Goal: Task Accomplishment & Management: Use online tool/utility

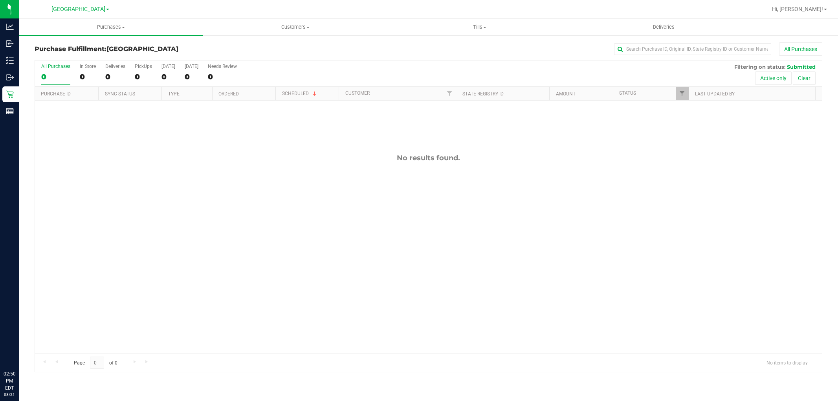
click at [251, 173] on div "No results found." at bounding box center [428, 253] width 786 height 305
click at [240, 246] on div "No results found." at bounding box center [428, 253] width 786 height 305
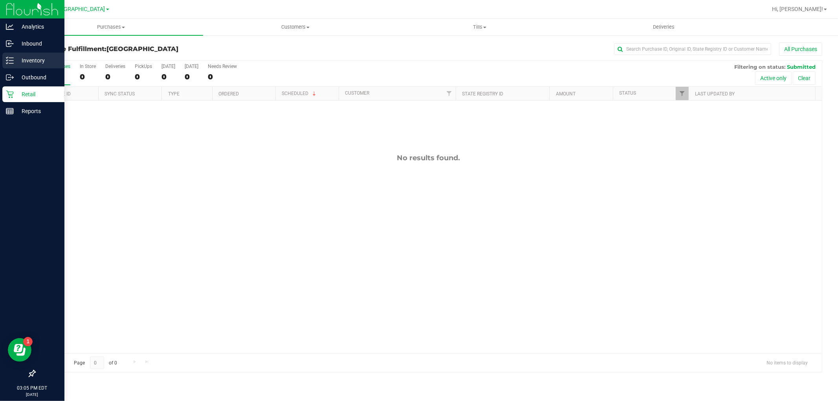
click at [30, 58] on p "Inventory" at bounding box center [37, 60] width 47 height 9
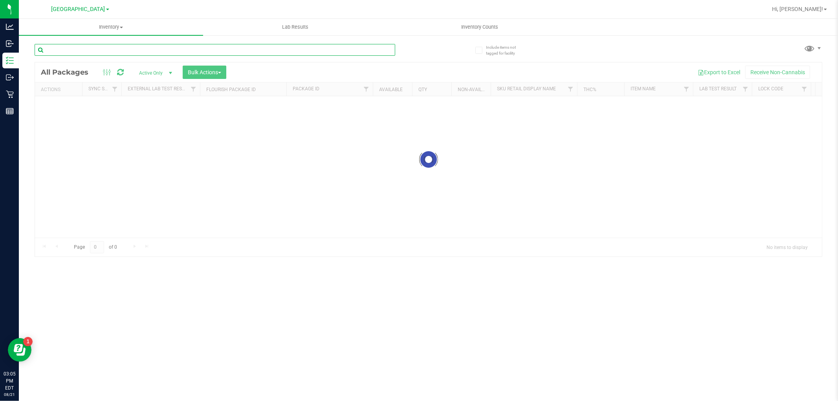
click at [198, 51] on div "Inventory All packages All inventory Waste log Create inventory Lab Results Inv…" at bounding box center [428, 210] width 819 height 382
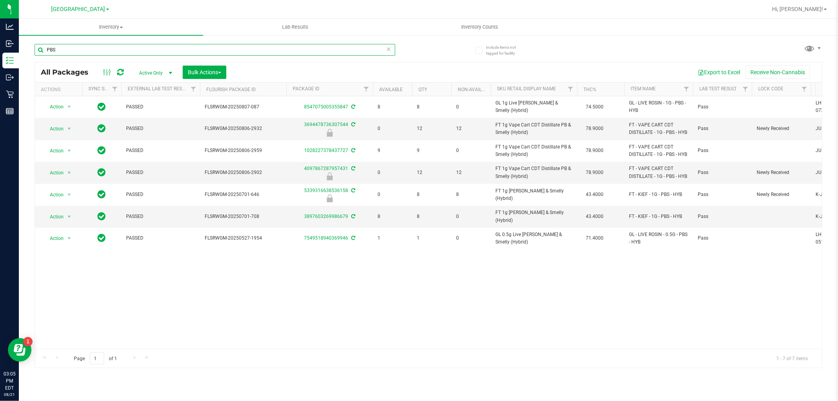
type input "PBS"
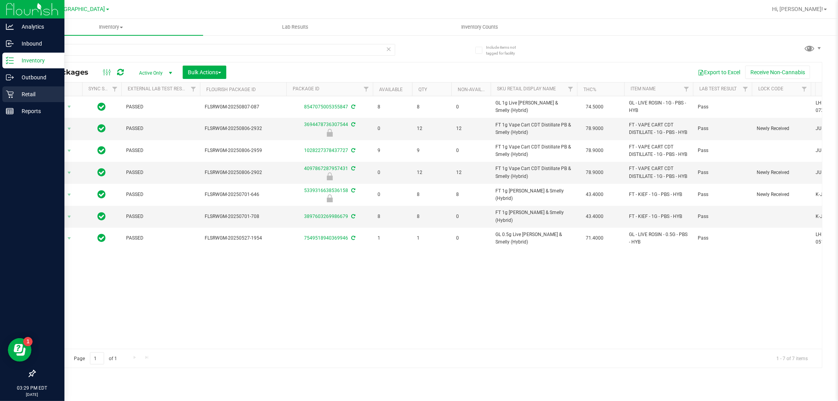
click at [12, 95] on icon at bounding box center [9, 94] width 7 height 7
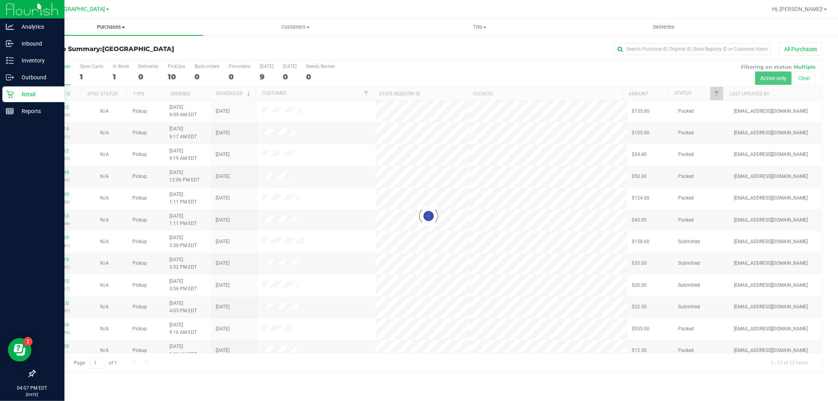
click at [107, 24] on span "Purchases" at bounding box center [111, 27] width 184 height 7
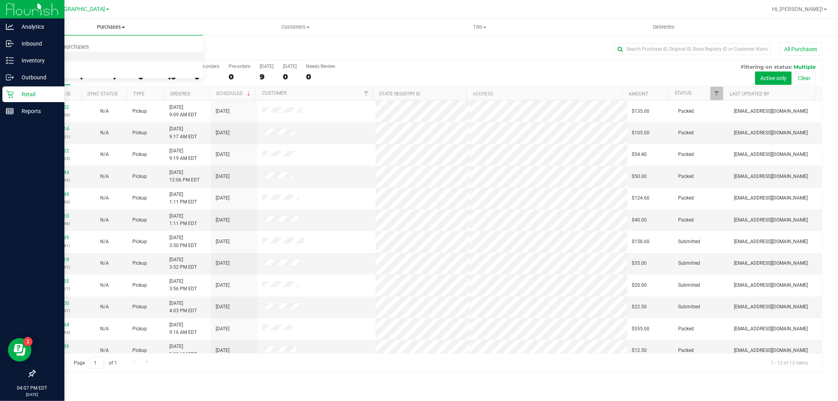
click at [55, 55] on span "Fulfillment" at bounding box center [43, 56] width 49 height 7
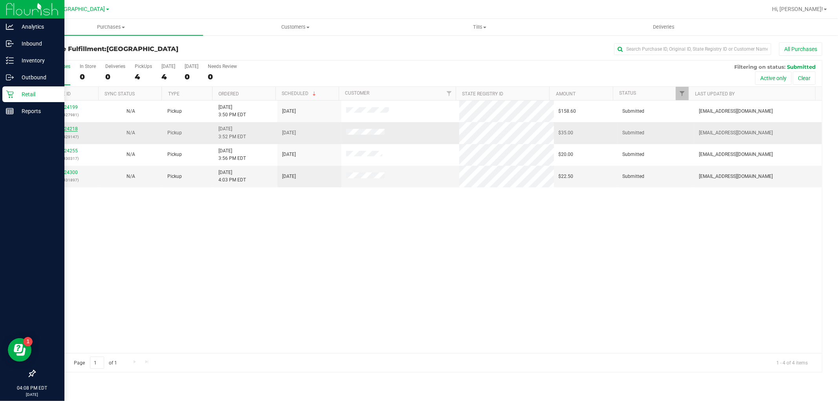
click at [66, 130] on link "11824218" at bounding box center [67, 128] width 22 height 5
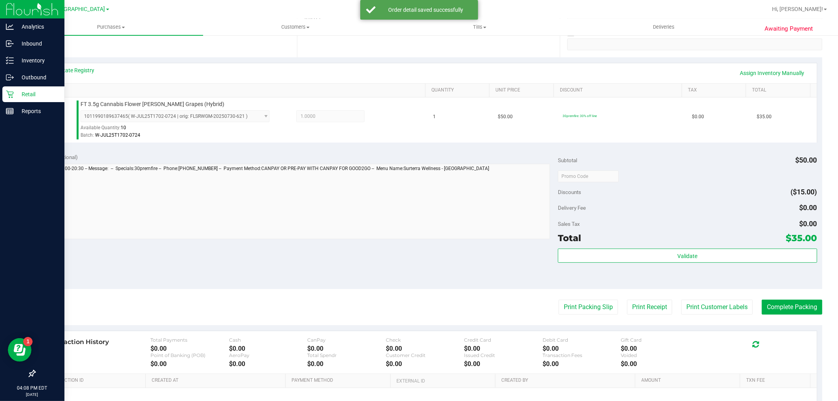
scroll to position [241, 0]
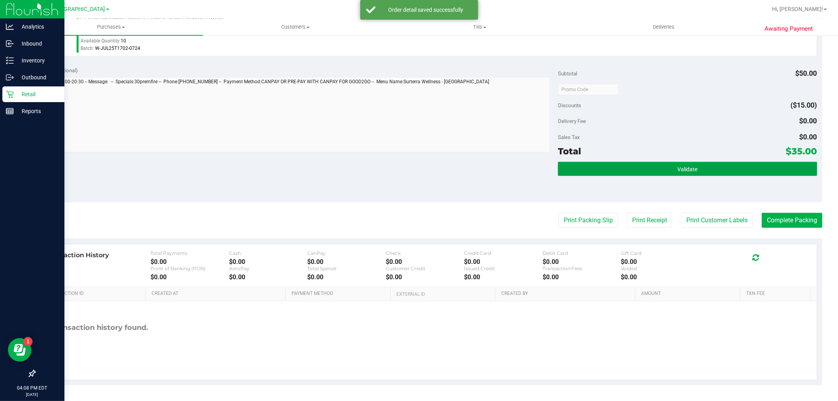
click at [660, 173] on button "Validate" at bounding box center [687, 169] width 259 height 14
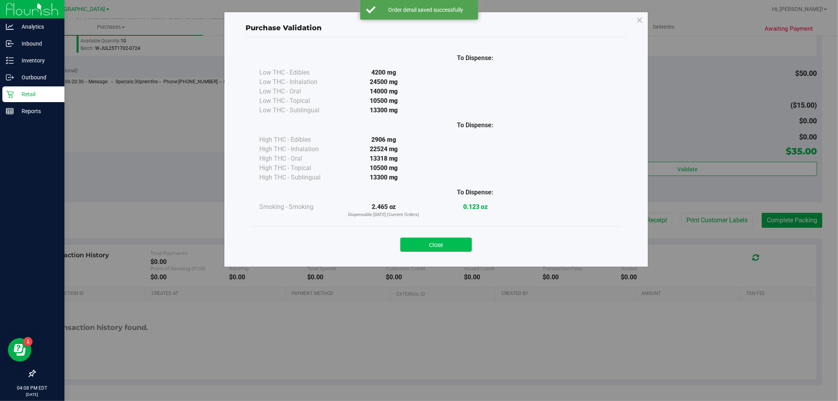
click at [442, 251] on button "Close" at bounding box center [435, 245] width 71 height 14
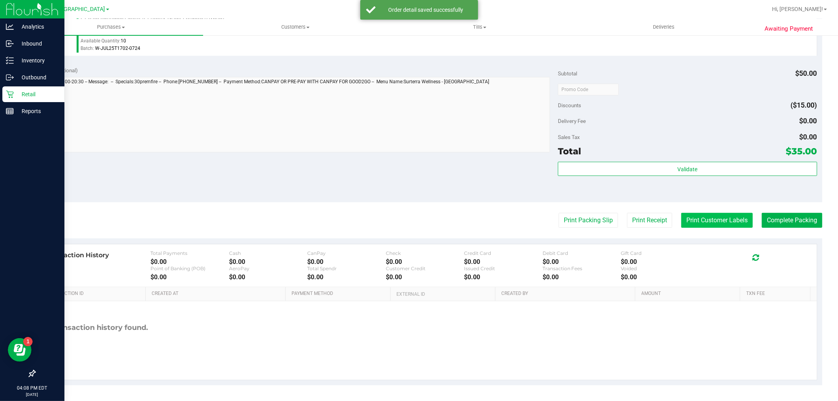
click at [702, 225] on button "Print Customer Labels" at bounding box center [716, 220] width 71 height 15
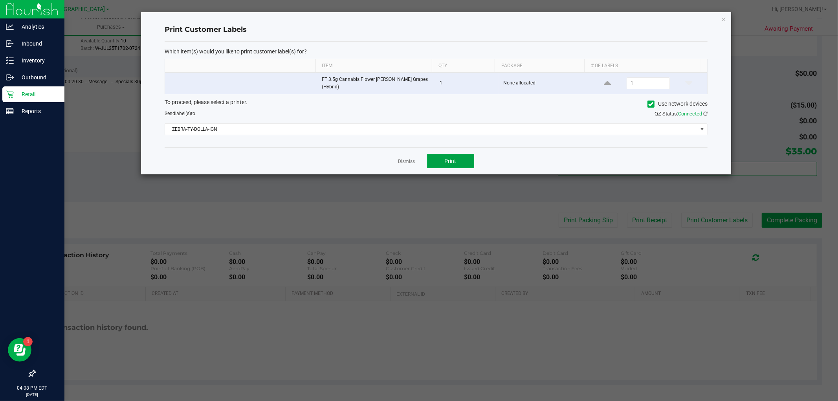
click at [460, 158] on button "Print" at bounding box center [450, 161] width 47 height 14
click at [403, 161] on link "Dismiss" at bounding box center [406, 161] width 17 height 7
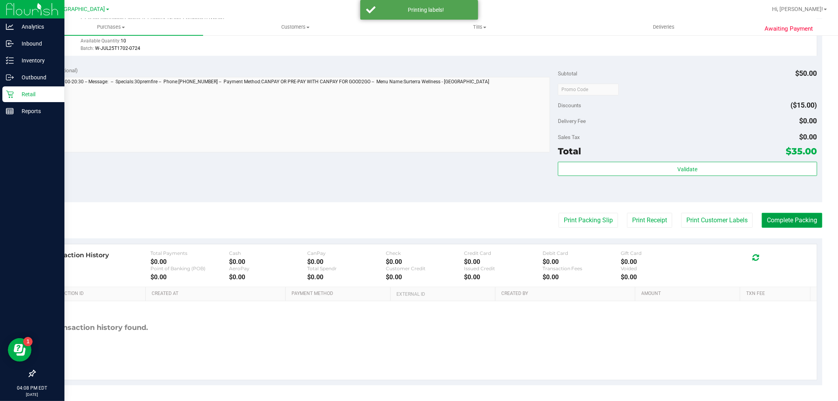
click at [780, 222] on button "Complete Packing" at bounding box center [791, 220] width 60 height 15
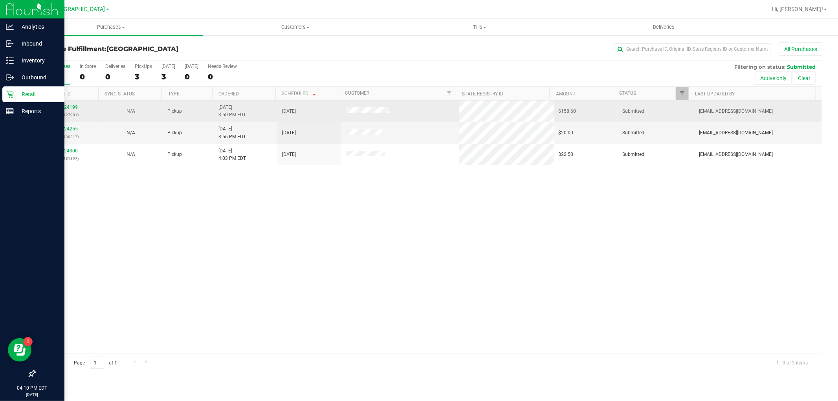
click at [80, 108] on div "11824199 (316427981)" at bounding box center [67, 111] width 54 height 15
click at [74, 106] on link "11824199" at bounding box center [67, 106] width 22 height 5
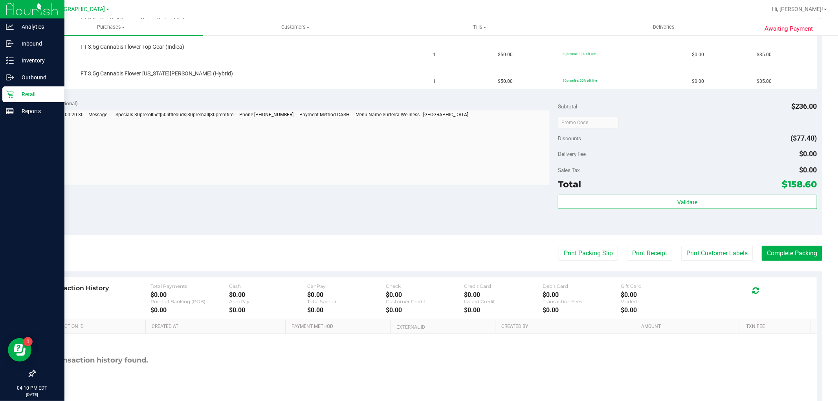
scroll to position [349, 0]
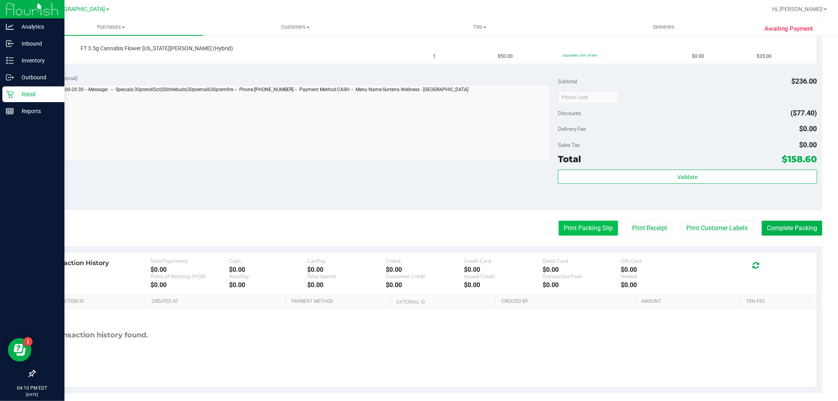
drag, startPoint x: 593, startPoint y: 225, endPoint x: 589, endPoint y: 228, distance: 4.5
click at [589, 228] on button "Print Packing Slip" at bounding box center [587, 228] width 59 height 15
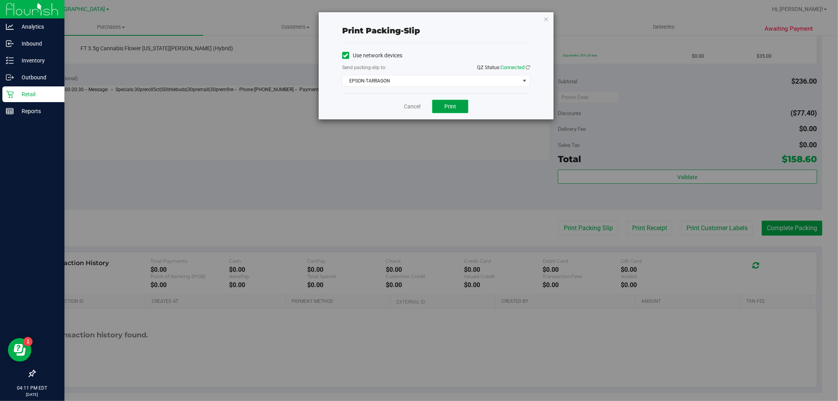
click at [459, 103] on button "Print" at bounding box center [450, 106] width 36 height 13
click at [403, 77] on span "EPSON-TARRAGON" at bounding box center [430, 80] width 177 height 11
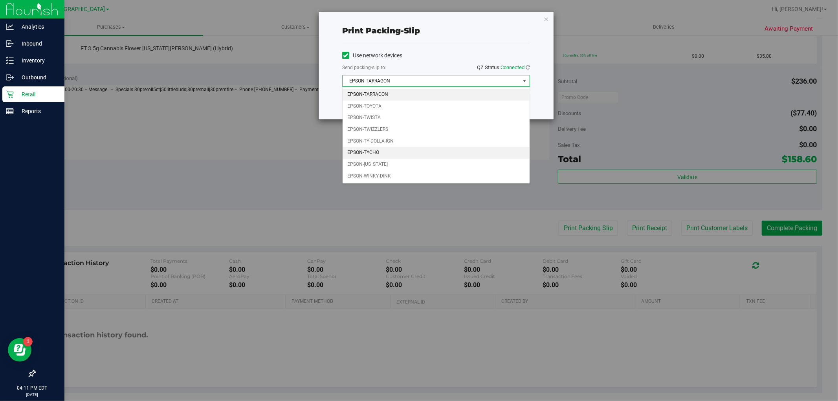
click at [395, 151] on li "EPSON-TYCHO" at bounding box center [435, 153] width 187 height 12
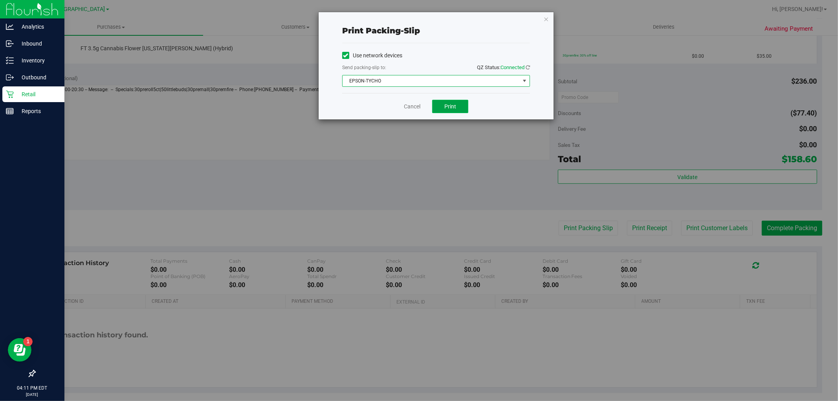
click at [454, 103] on span "Print" at bounding box center [450, 106] width 12 height 6
click at [410, 112] on div "Cancel Print" at bounding box center [436, 106] width 188 height 26
click at [410, 109] on link "Cancel" at bounding box center [412, 106] width 16 height 8
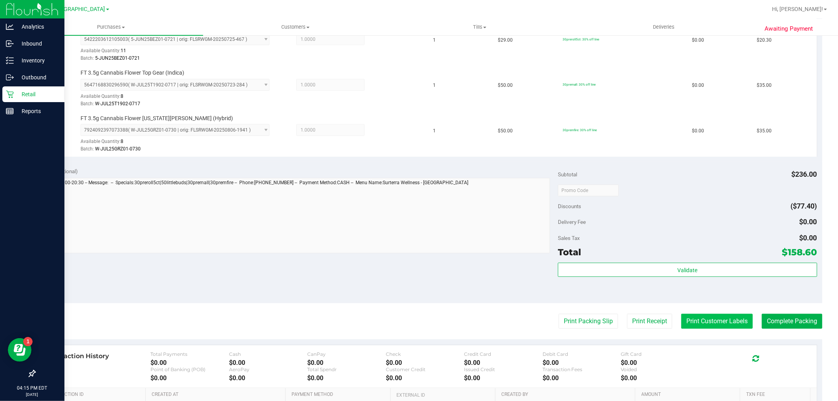
click at [686, 319] on button "Print Customer Labels" at bounding box center [716, 321] width 71 height 15
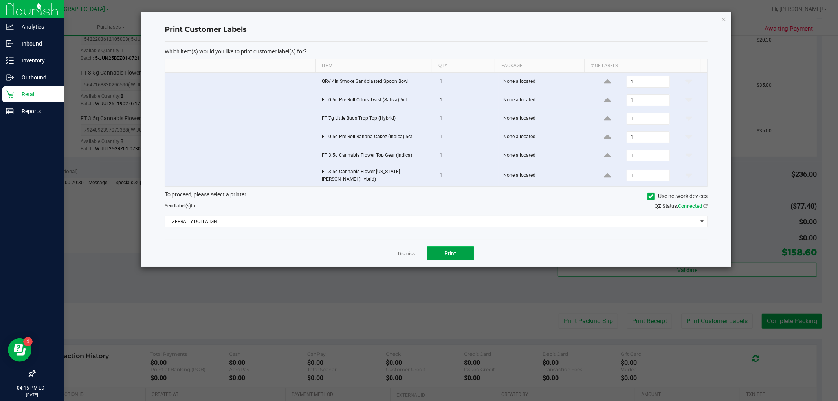
click at [441, 248] on button "Print" at bounding box center [450, 253] width 47 height 14
click at [411, 254] on link "Dismiss" at bounding box center [406, 254] width 17 height 7
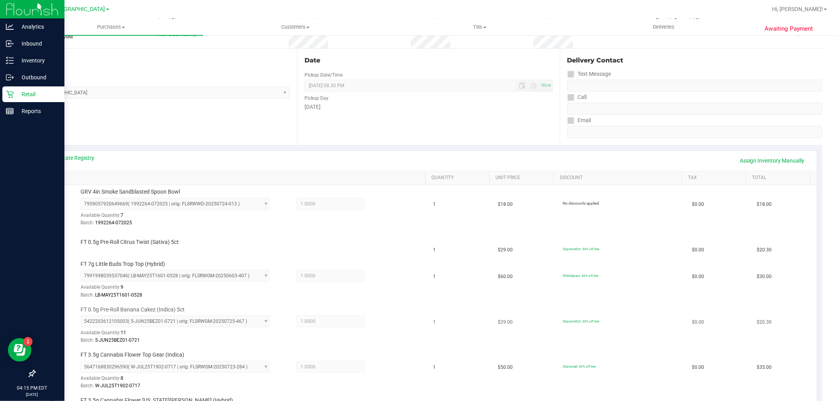
scroll to position [0, 0]
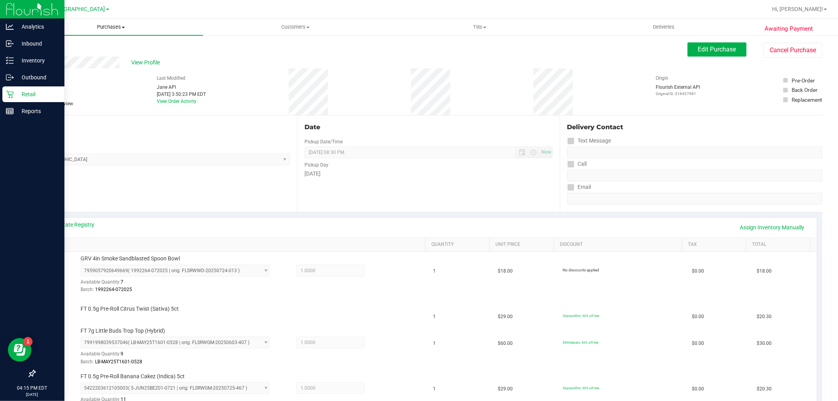
click at [113, 27] on span "Purchases" at bounding box center [111, 27] width 184 height 7
click at [49, 54] on span "Fulfillment" at bounding box center [43, 56] width 49 height 7
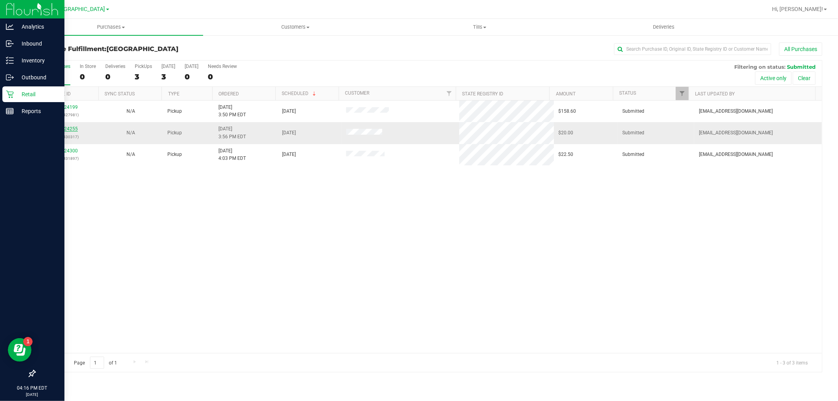
click at [68, 128] on link "11824255" at bounding box center [67, 128] width 22 height 5
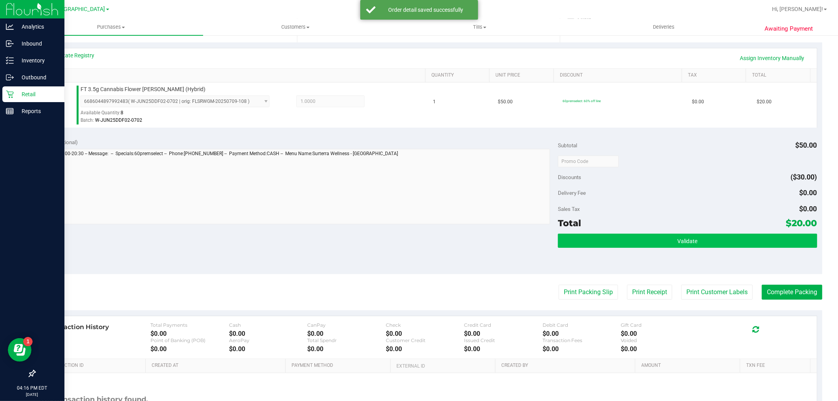
scroll to position [174, 0]
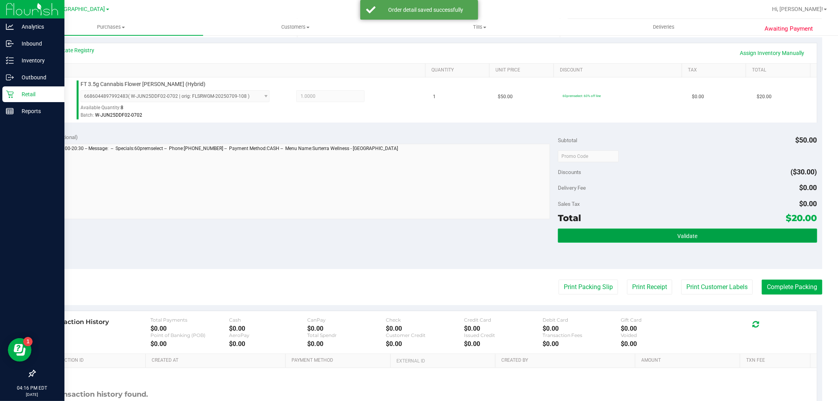
click at [689, 237] on span "Validate" at bounding box center [687, 236] width 20 height 6
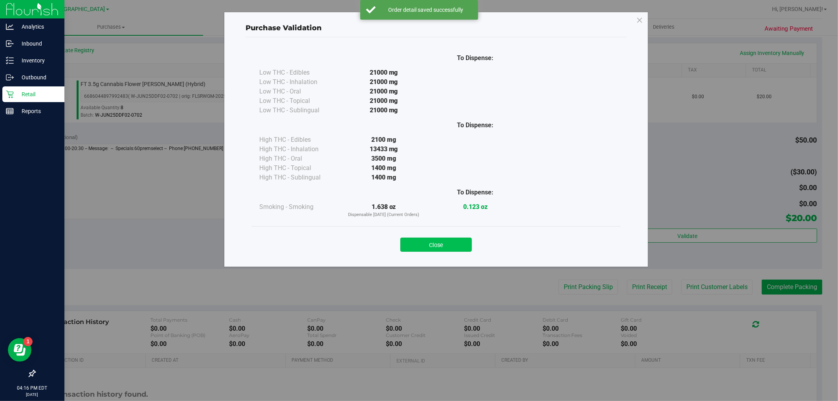
click at [467, 242] on button "Close" at bounding box center [435, 245] width 71 height 14
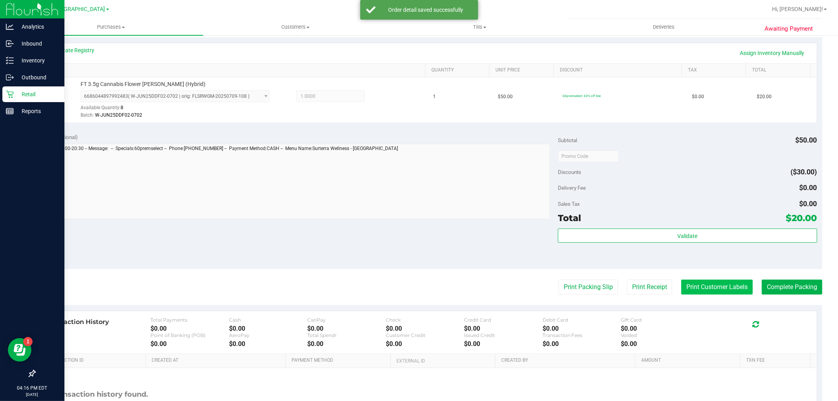
click at [684, 285] on button "Print Customer Labels" at bounding box center [716, 287] width 71 height 15
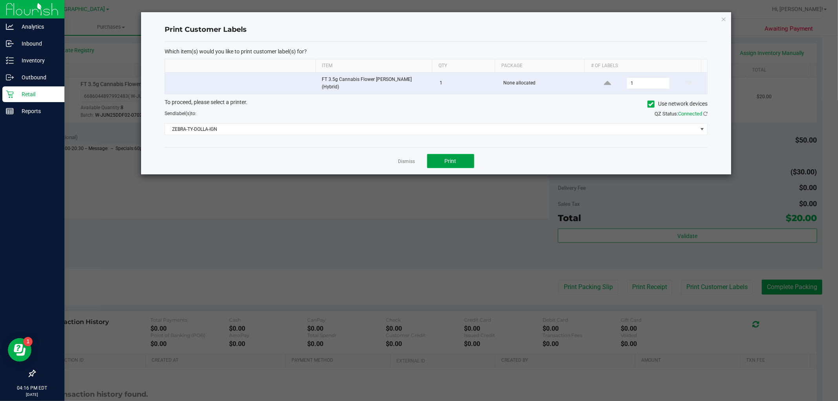
click at [465, 162] on button "Print" at bounding box center [450, 161] width 47 height 14
click at [398, 165] on div "Dismiss Print" at bounding box center [436, 160] width 543 height 27
click at [403, 160] on link "Dismiss" at bounding box center [406, 161] width 17 height 7
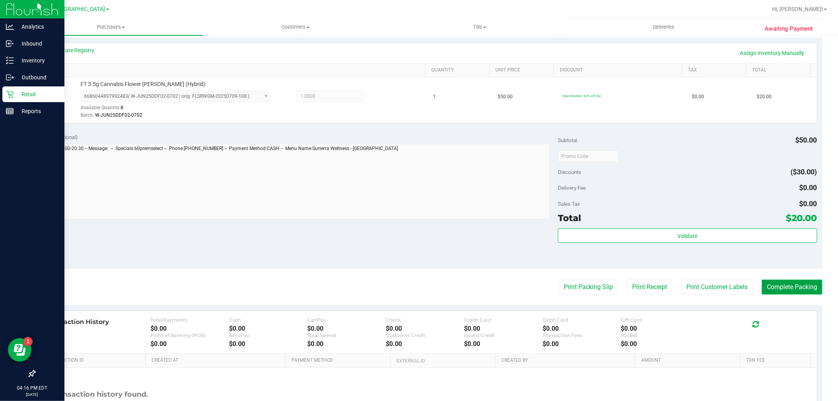
click at [763, 283] on button "Complete Packing" at bounding box center [791, 287] width 60 height 15
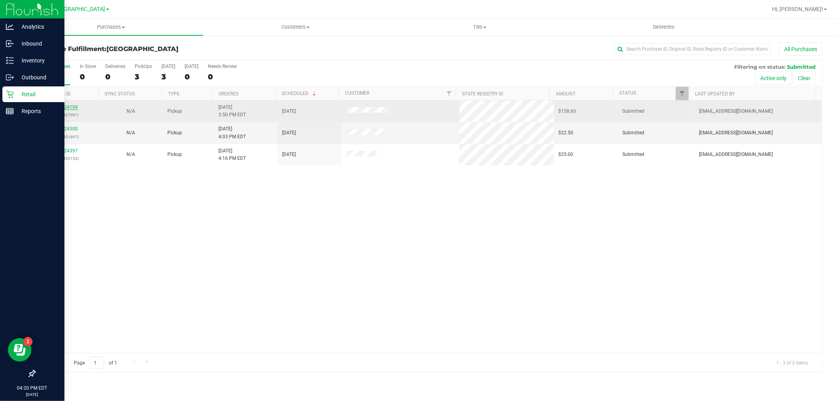
click at [67, 105] on link "11824199" at bounding box center [67, 106] width 22 height 5
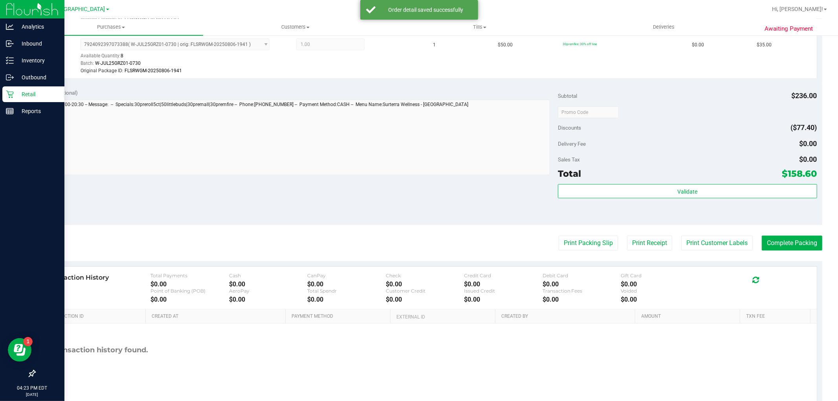
scroll to position [515, 0]
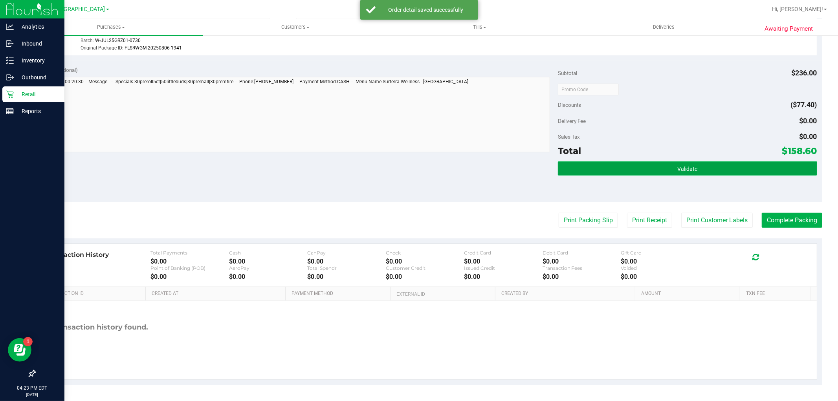
click at [728, 172] on button "Validate" at bounding box center [687, 168] width 259 height 14
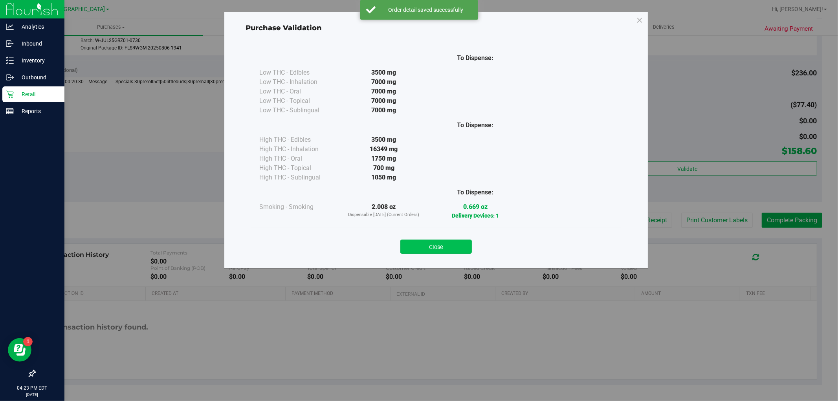
click at [448, 242] on button "Close" at bounding box center [435, 247] width 71 height 14
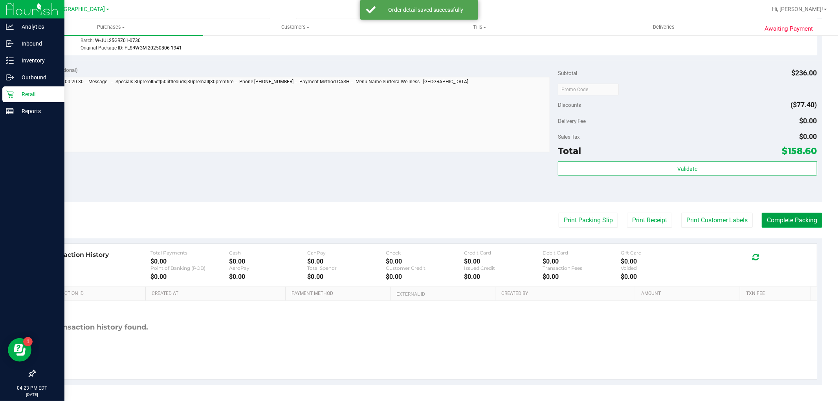
click at [794, 220] on button "Complete Packing" at bounding box center [791, 220] width 60 height 15
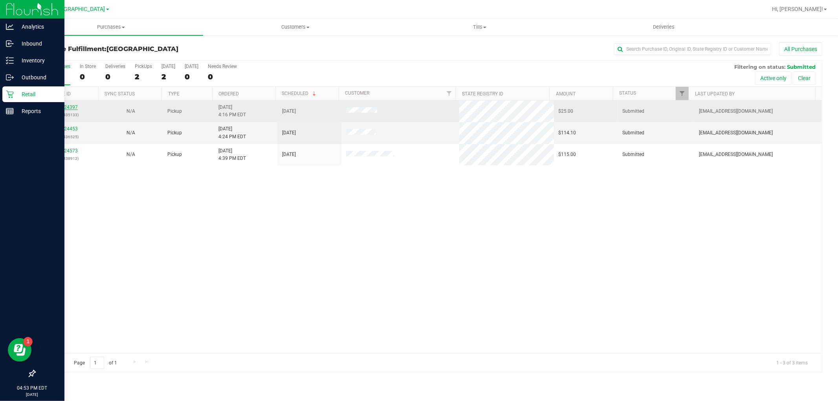
click at [69, 105] on link "11824397" at bounding box center [67, 106] width 22 height 5
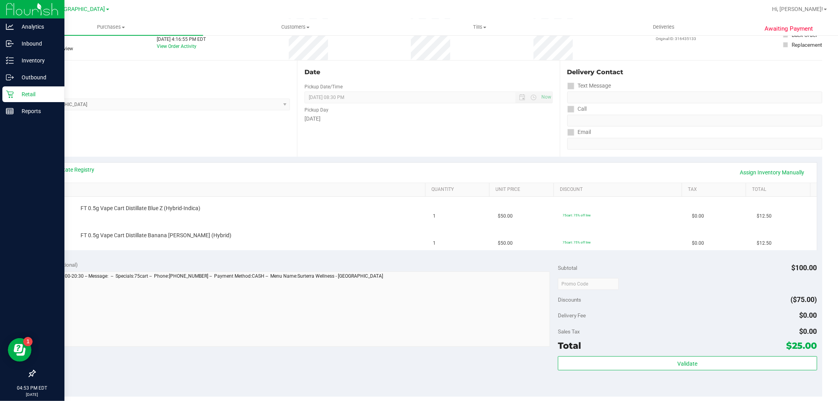
scroll to position [174, 0]
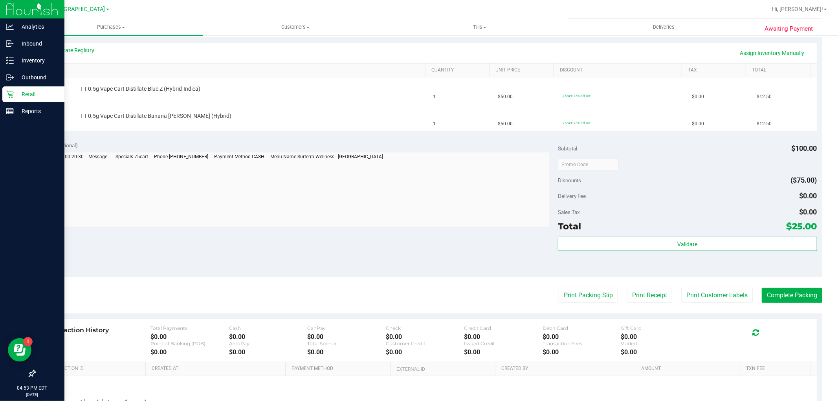
click at [324, 225] on div "Notes (optional) Subtotal $100.00 Discounts ($75.00) Delivery Fee $0.00 Sales T…" at bounding box center [428, 206] width 787 height 141
click at [554, 284] on purchase-details "Back Edit Purchase Cancel Purchase View Profile # 11824397 BioTrack ID: - Submi…" at bounding box center [428, 164] width 787 height 592
click at [572, 296] on button "Print Packing Slip" at bounding box center [587, 295] width 59 height 15
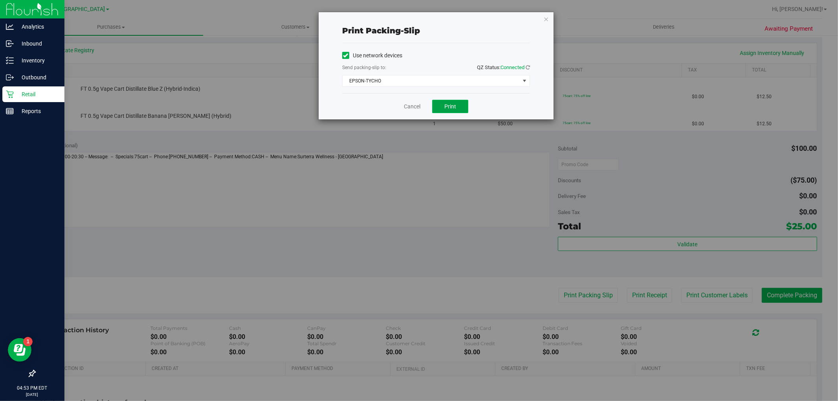
click at [445, 110] on button "Print" at bounding box center [450, 106] width 36 height 13
click at [547, 18] on icon "button" at bounding box center [545, 18] width 5 height 9
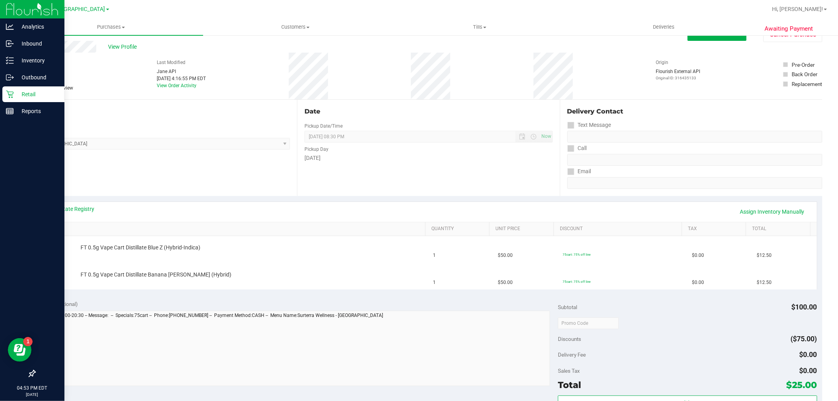
scroll to position [0, 0]
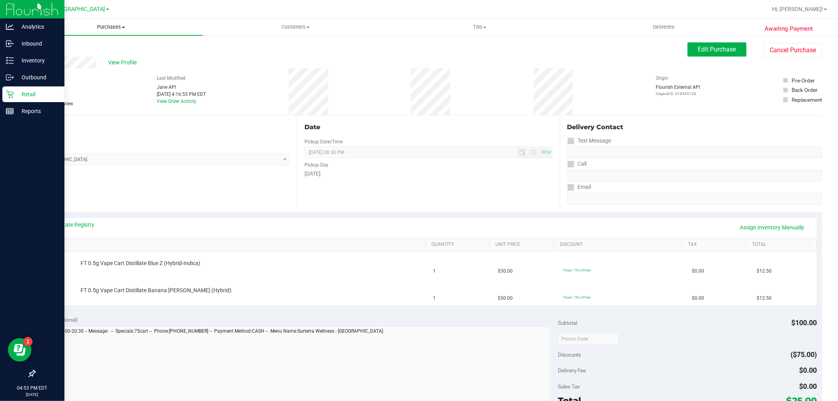
click at [96, 26] on span "Purchases" at bounding box center [111, 27] width 184 height 7
click at [101, 27] on span "Purchases" at bounding box center [111, 27] width 184 height 7
click at [102, 28] on span "Purchases" at bounding box center [111, 27] width 184 height 7
click at [84, 59] on li "Fulfillment" at bounding box center [111, 56] width 184 height 9
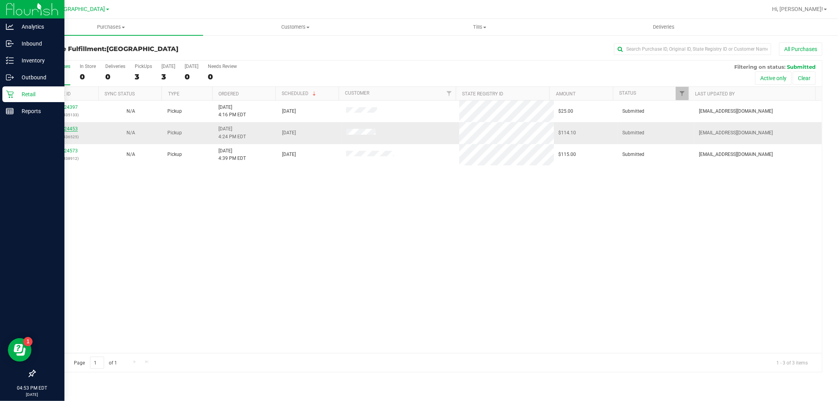
click at [66, 128] on link "11824453" at bounding box center [67, 128] width 22 height 5
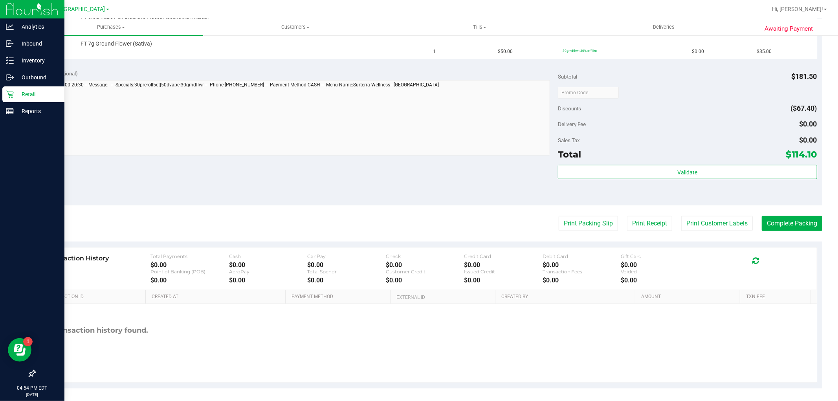
scroll to position [357, 0]
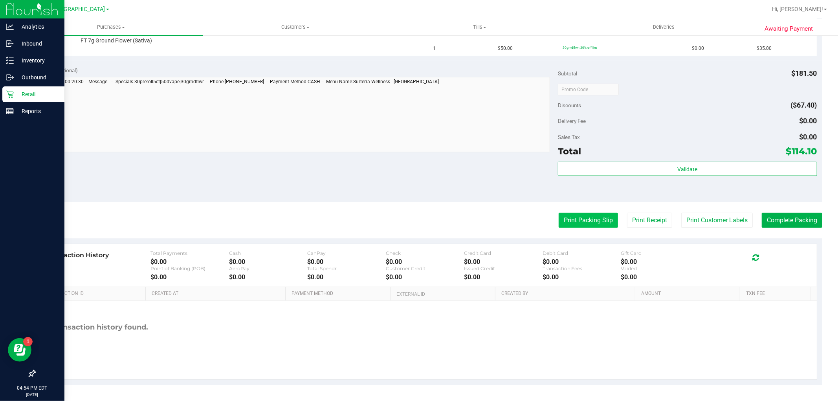
click at [564, 218] on button "Print Packing Slip" at bounding box center [587, 220] width 59 height 15
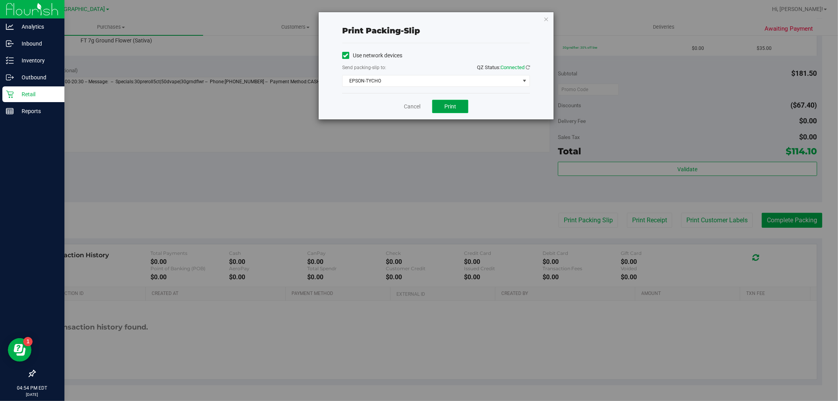
click at [450, 110] on button "Print" at bounding box center [450, 106] width 36 height 13
click at [406, 106] on link "Cancel" at bounding box center [412, 106] width 16 height 8
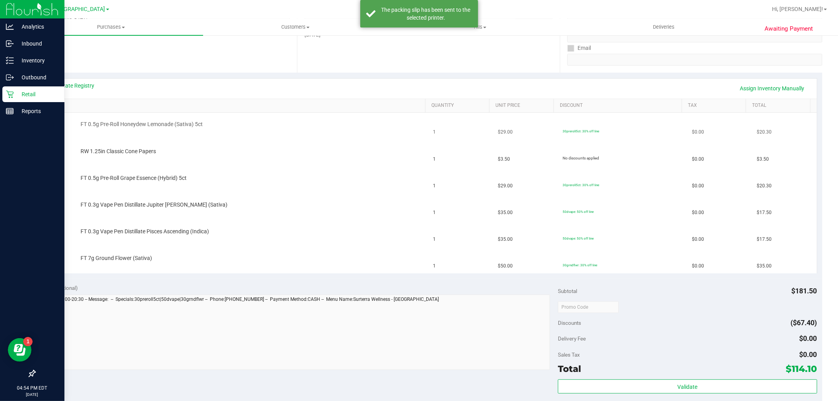
scroll to position [0, 0]
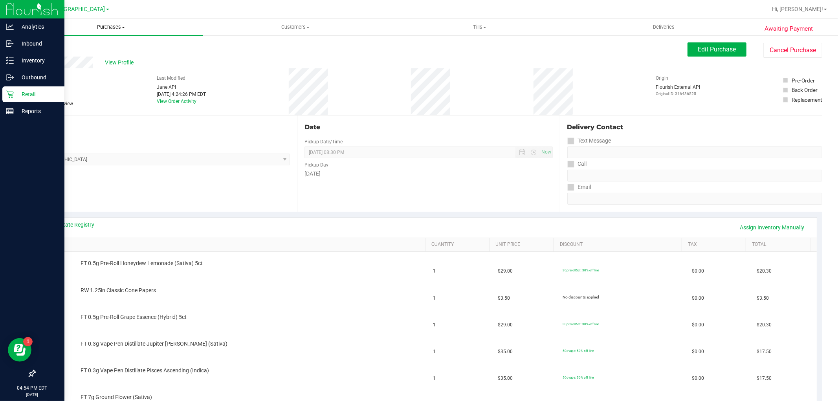
click at [104, 24] on span "Purchases" at bounding box center [111, 27] width 184 height 7
click at [90, 53] on li "Fulfillment" at bounding box center [111, 56] width 184 height 9
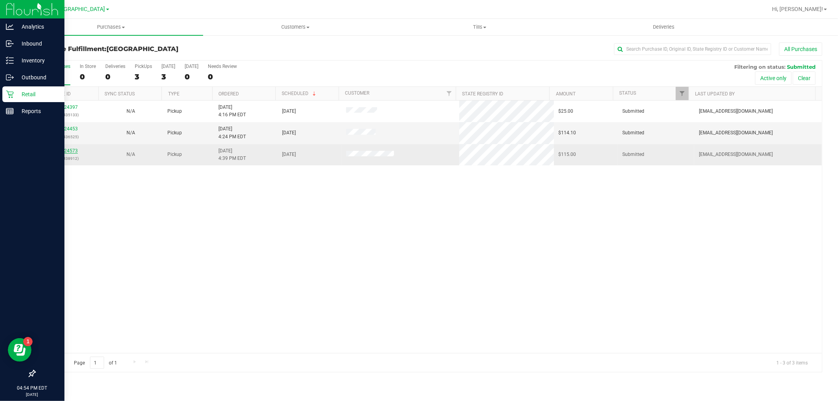
click at [67, 151] on link "11824573" at bounding box center [67, 150] width 22 height 5
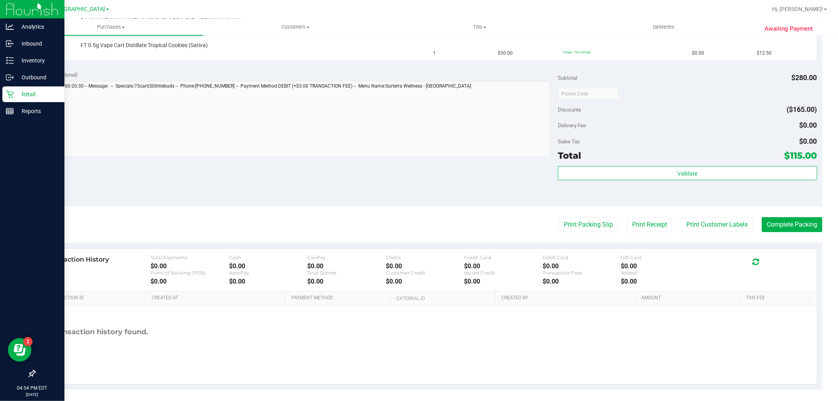
scroll to position [276, 0]
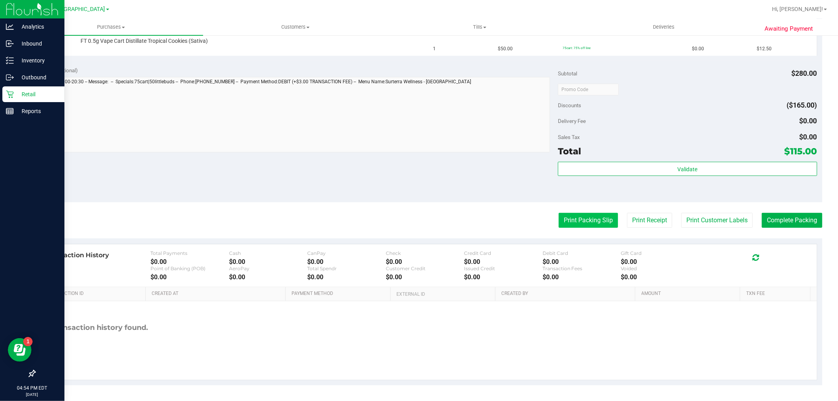
click at [575, 219] on button "Print Packing Slip" at bounding box center [587, 220] width 59 height 15
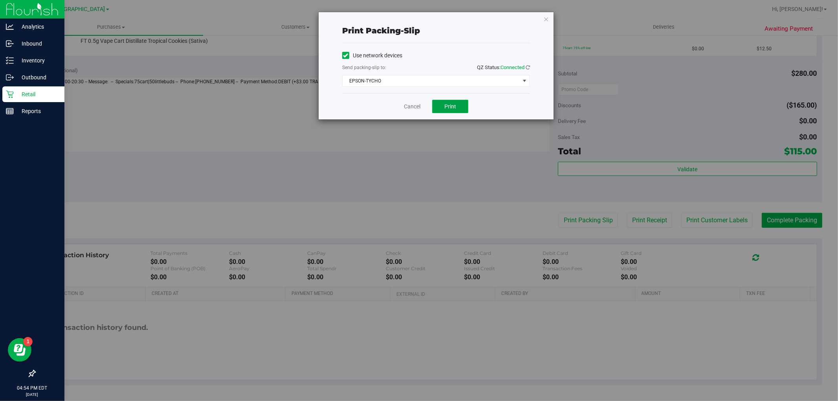
click at [457, 106] on button "Print" at bounding box center [450, 106] width 36 height 13
click at [417, 103] on link "Cancel" at bounding box center [412, 106] width 16 height 8
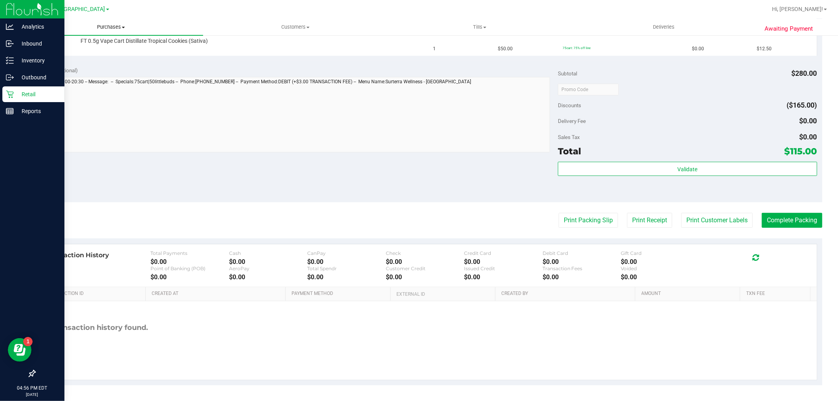
click at [112, 20] on uib-tab-heading "Purchases Summary of purchases Fulfillment All purchases" at bounding box center [111, 27] width 184 height 16
click at [112, 24] on span "Purchases" at bounding box center [111, 27] width 184 height 7
click at [107, 30] on span "Purchases" at bounding box center [111, 27] width 184 height 7
click at [83, 56] on li "Fulfillment" at bounding box center [111, 56] width 184 height 9
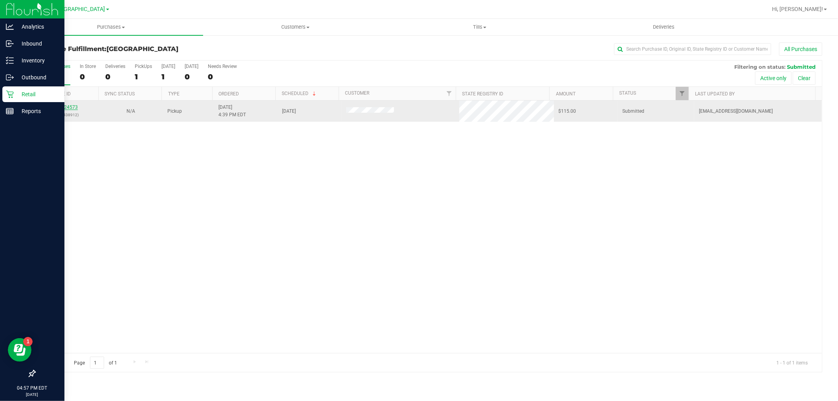
click at [77, 108] on link "11824573" at bounding box center [67, 106] width 22 height 5
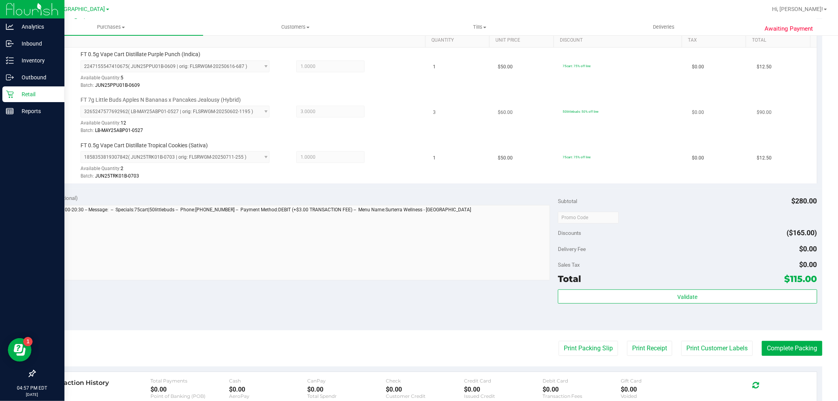
scroll to position [218, 0]
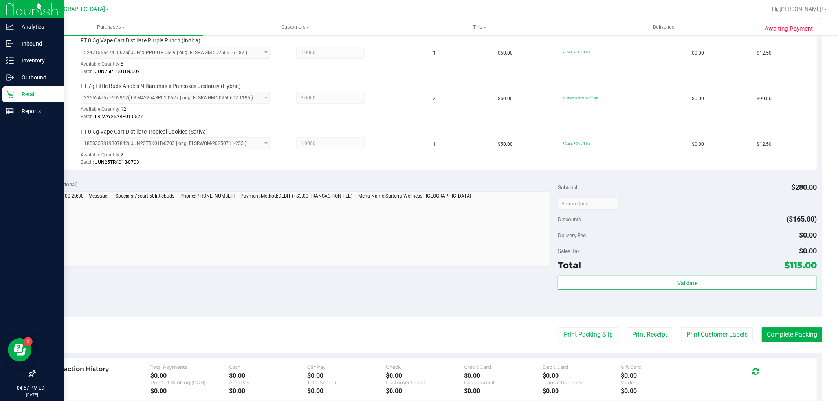
click at [614, 293] on div "Validate" at bounding box center [687, 293] width 259 height 35
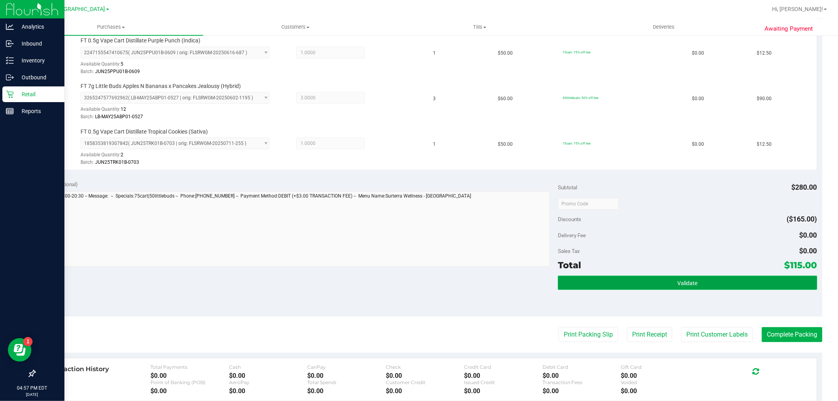
click at [613, 282] on button "Validate" at bounding box center [687, 283] width 259 height 14
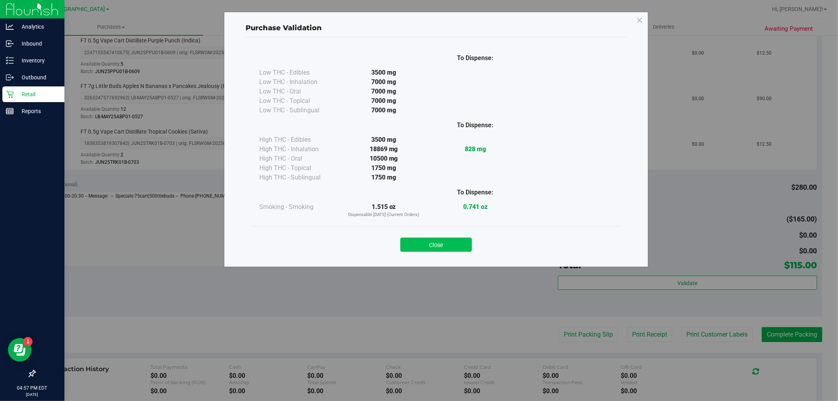
click at [455, 243] on button "Close" at bounding box center [435, 245] width 71 height 14
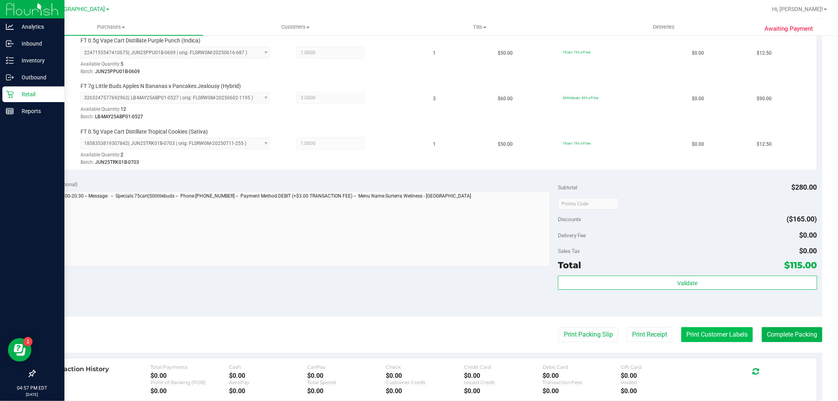
click at [730, 333] on button "Print Customer Labels" at bounding box center [716, 334] width 71 height 15
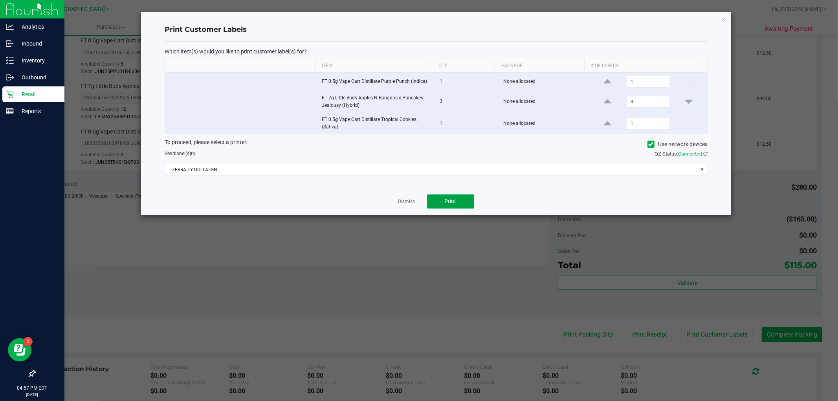
click at [444, 208] on button "Print" at bounding box center [450, 201] width 47 height 14
click at [715, 11] on ngb-modal-window "Print Customer Labels Which item(s) would you like to print customer label(s) f…" at bounding box center [421, 200] width 843 height 401
click at [716, 24] on div "Print Customer Labels Which item(s) would you like to print customer label(s) f…" at bounding box center [436, 113] width 590 height 203
click at [721, 16] on icon "button" at bounding box center [723, 18] width 5 height 9
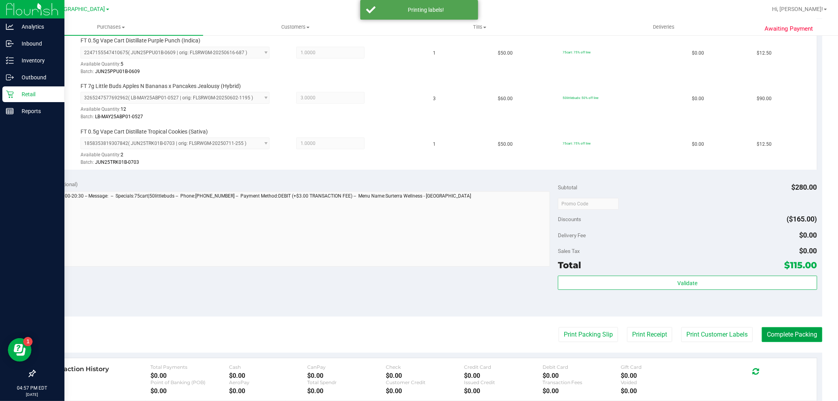
click at [793, 330] on button "Complete Packing" at bounding box center [791, 334] width 60 height 15
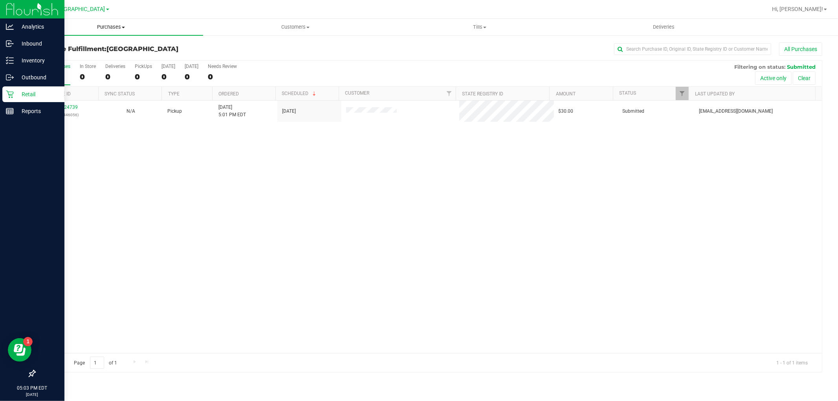
click at [93, 27] on span "Purchases" at bounding box center [111, 27] width 184 height 7
click at [65, 53] on li "Fulfillment" at bounding box center [111, 56] width 184 height 9
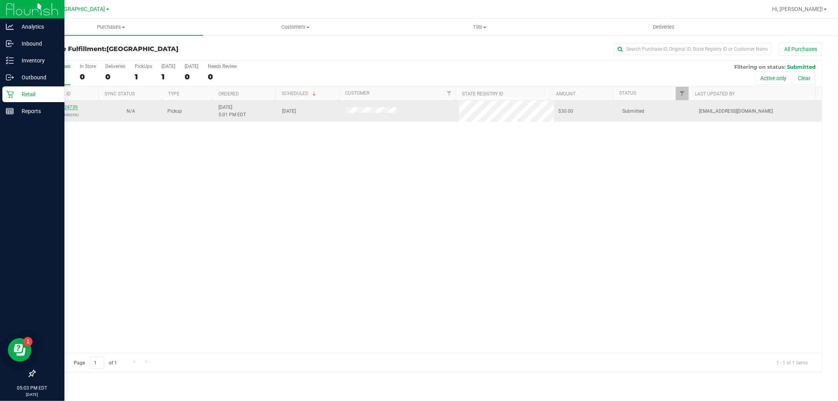
click at [56, 108] on link "11824739" at bounding box center [67, 106] width 22 height 5
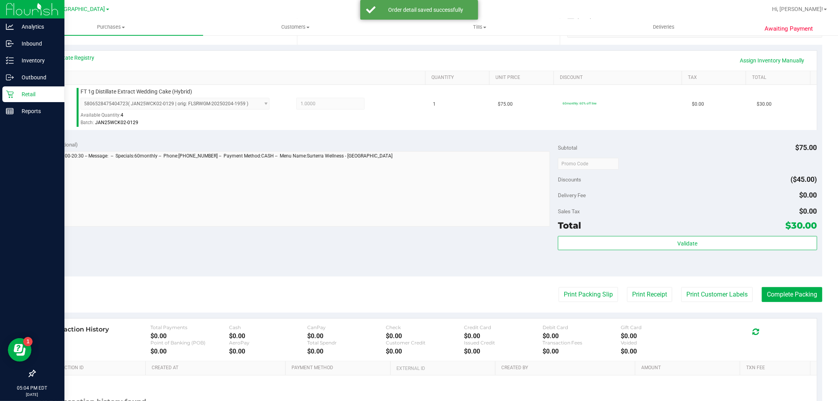
scroll to position [241, 0]
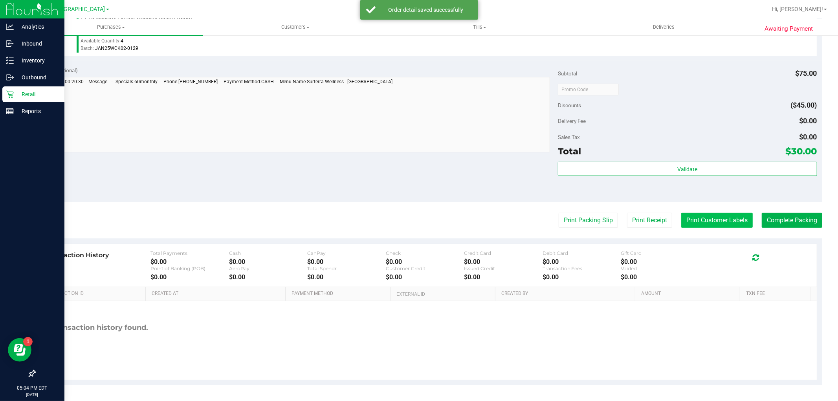
click at [719, 218] on button "Print Customer Labels" at bounding box center [716, 220] width 71 height 15
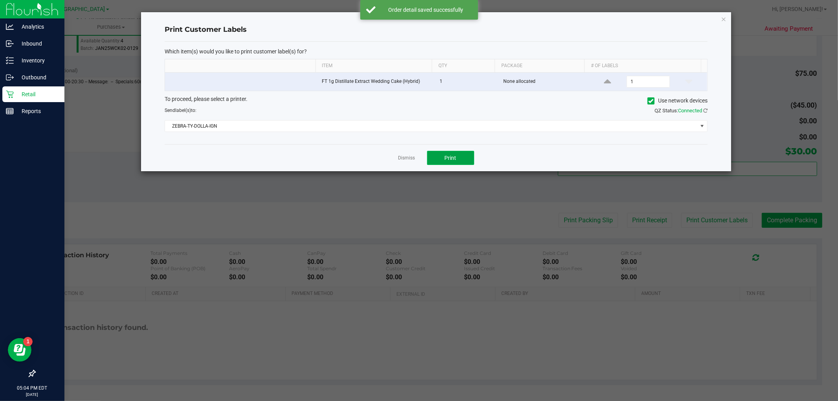
click at [460, 159] on button "Print" at bounding box center [450, 158] width 47 height 14
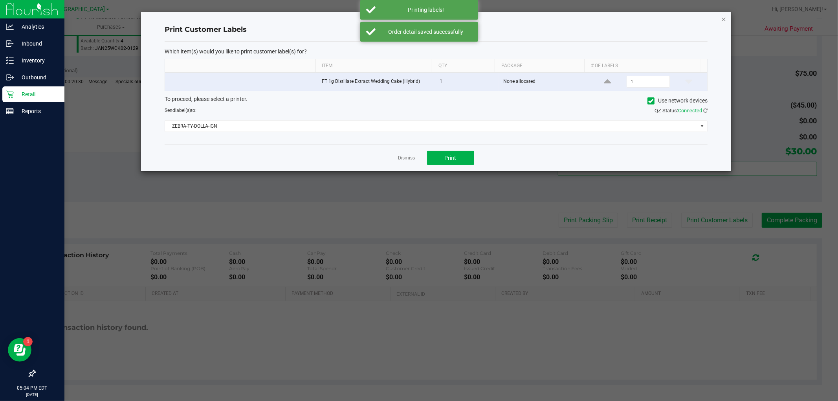
drag, startPoint x: 720, startPoint y: 30, endPoint x: 726, endPoint y: 20, distance: 11.6
click at [720, 29] on div "Print Customer Labels Which item(s) would you like to print customer label(s) f…" at bounding box center [436, 91] width 590 height 159
click at [726, 20] on icon "button" at bounding box center [723, 18] width 5 height 9
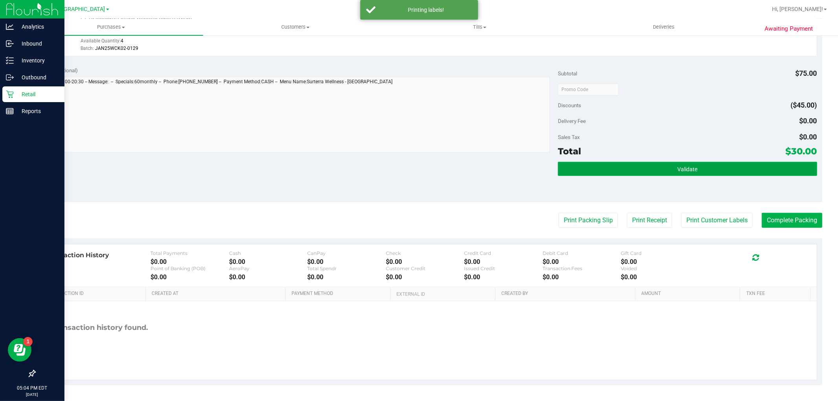
click at [693, 163] on button "Validate" at bounding box center [687, 169] width 259 height 14
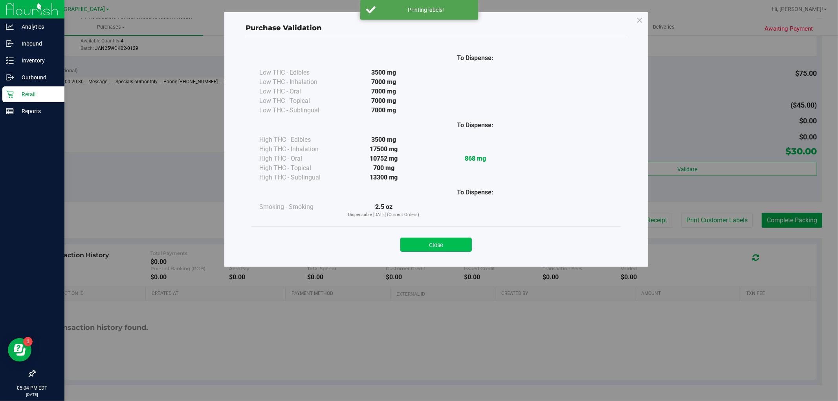
click at [438, 245] on button "Close" at bounding box center [435, 245] width 71 height 14
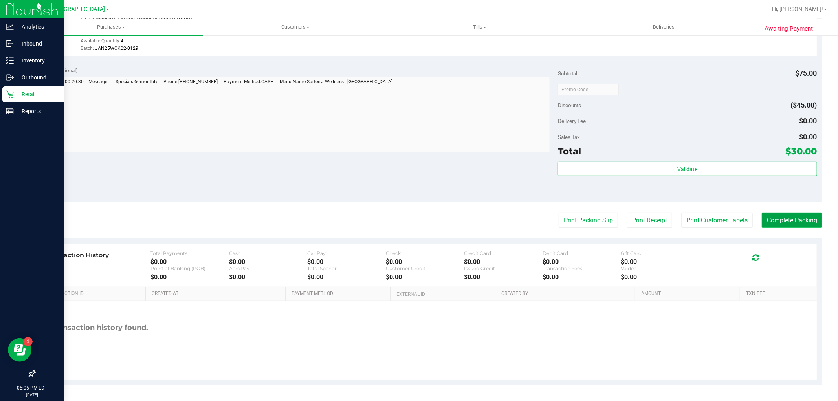
click at [810, 215] on button "Complete Packing" at bounding box center [791, 220] width 60 height 15
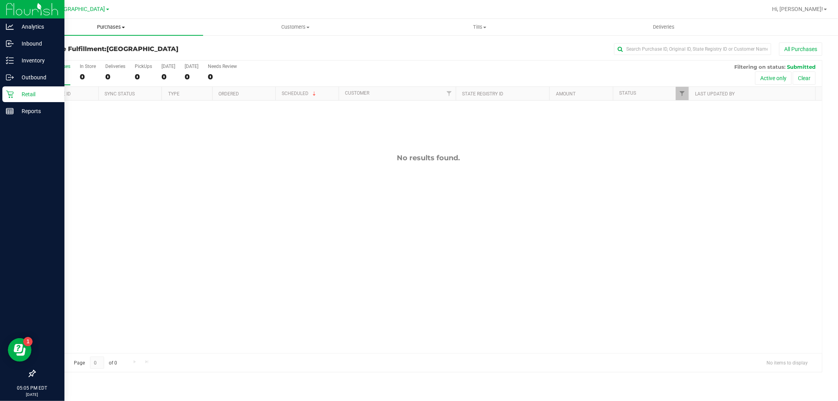
click at [99, 26] on span "Purchases" at bounding box center [111, 27] width 184 height 7
click at [68, 56] on li "Fulfillment" at bounding box center [111, 56] width 184 height 9
click at [14, 91] on p "Retail" at bounding box center [37, 94] width 47 height 9
